Goal: Task Accomplishment & Management: Use online tool/utility

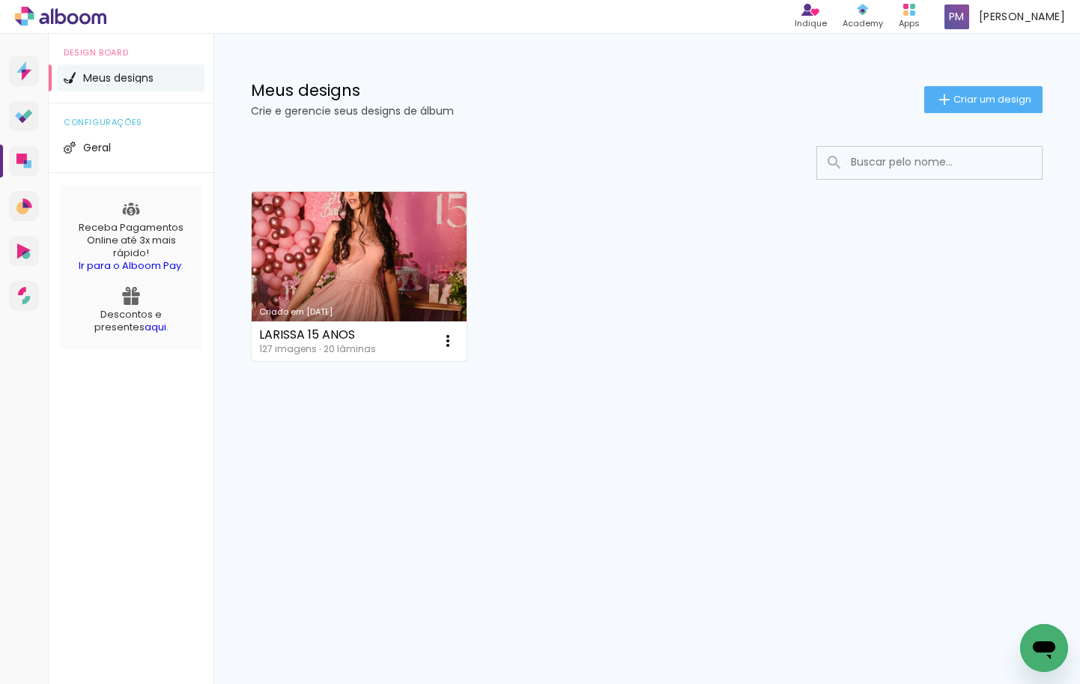
click at [409, 258] on link "Criado em [DATE]" at bounding box center [359, 276] width 215 height 169
